Goal: Find specific page/section: Find specific page/section

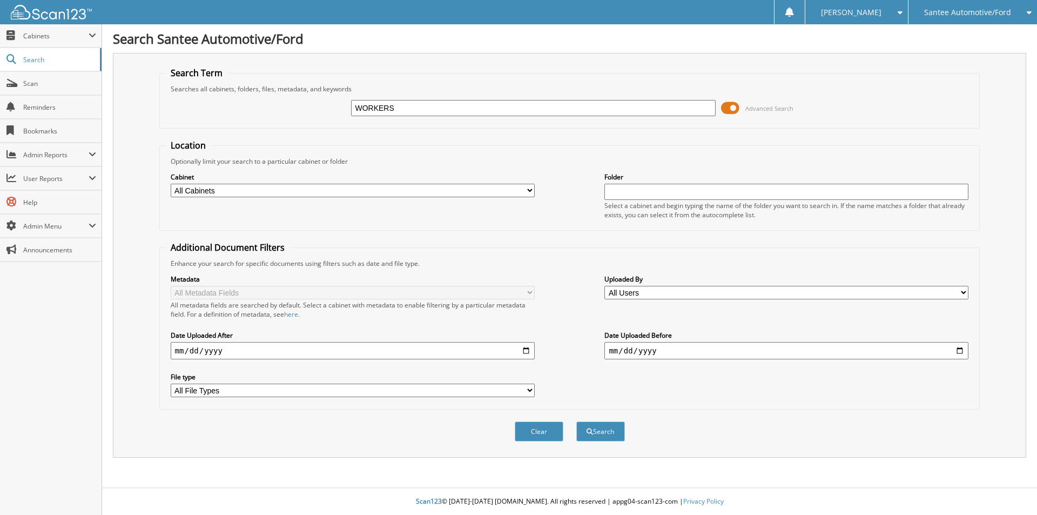
type input "WORKERS COMP AUDIT"
click at [598, 431] on button "Search" at bounding box center [601, 431] width 49 height 20
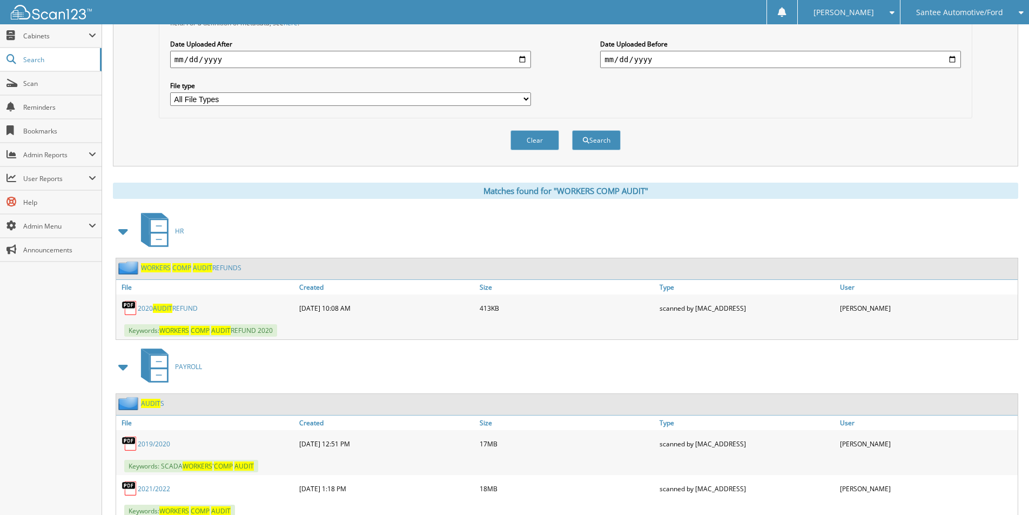
scroll to position [374, 0]
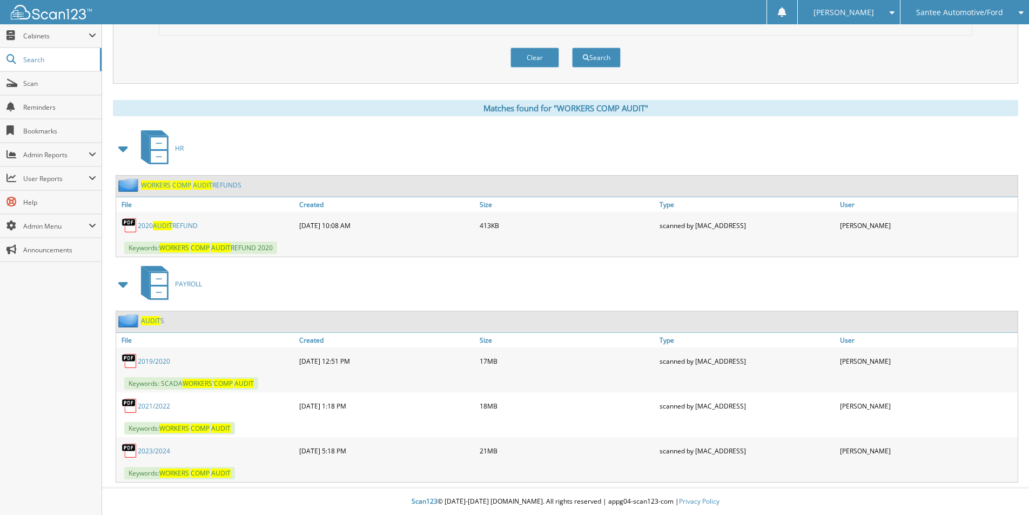
click at [155, 451] on link "2023/2024" at bounding box center [154, 450] width 32 height 9
click at [43, 39] on span "Cabinets" at bounding box center [55, 35] width 65 height 9
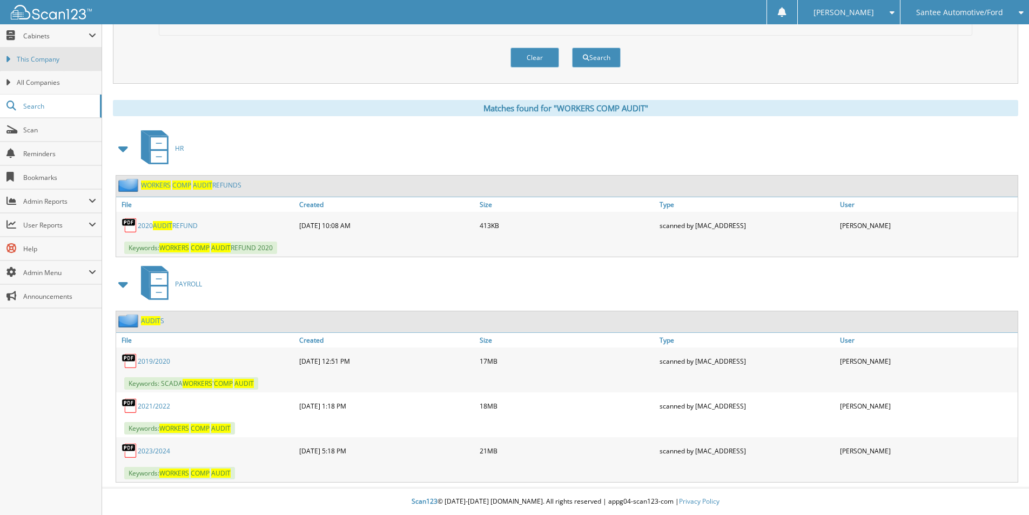
click at [37, 60] on span "This Company" at bounding box center [56, 60] width 79 height 10
